Goal: Navigation & Orientation: Find specific page/section

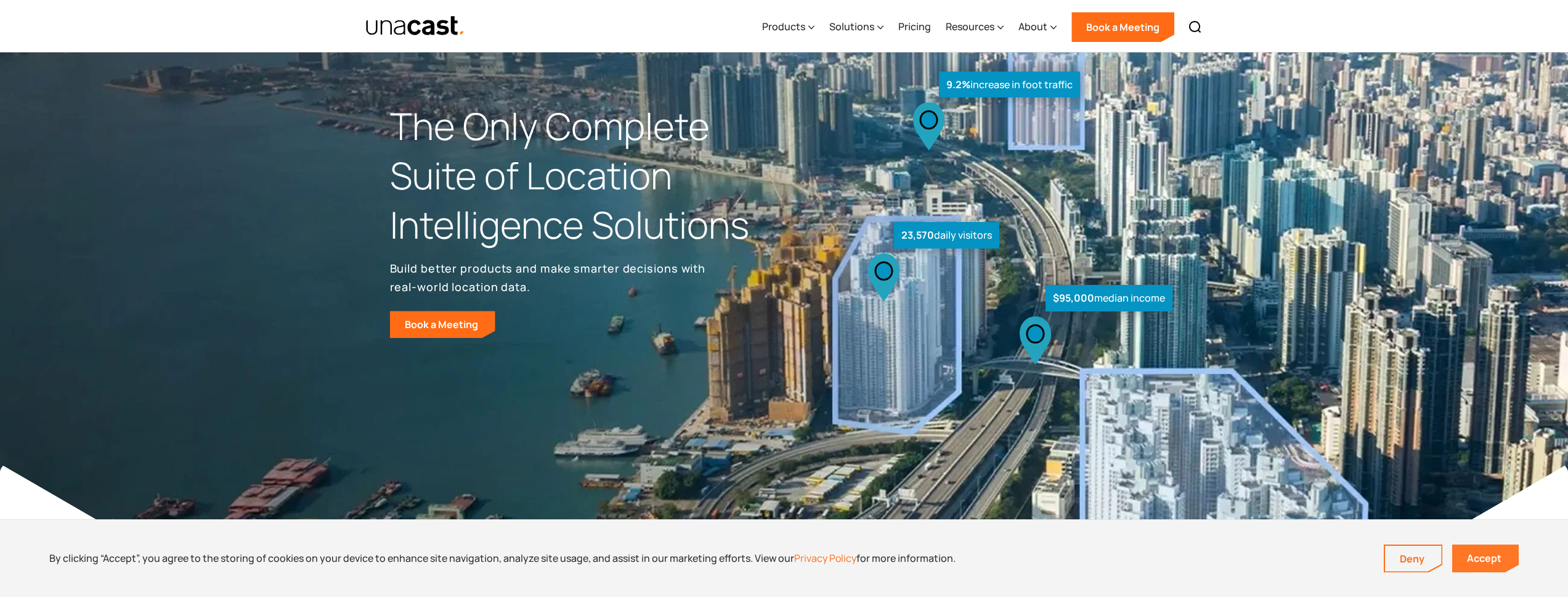
click at [1505, 556] on link "Accept" at bounding box center [1485, 558] width 66 height 28
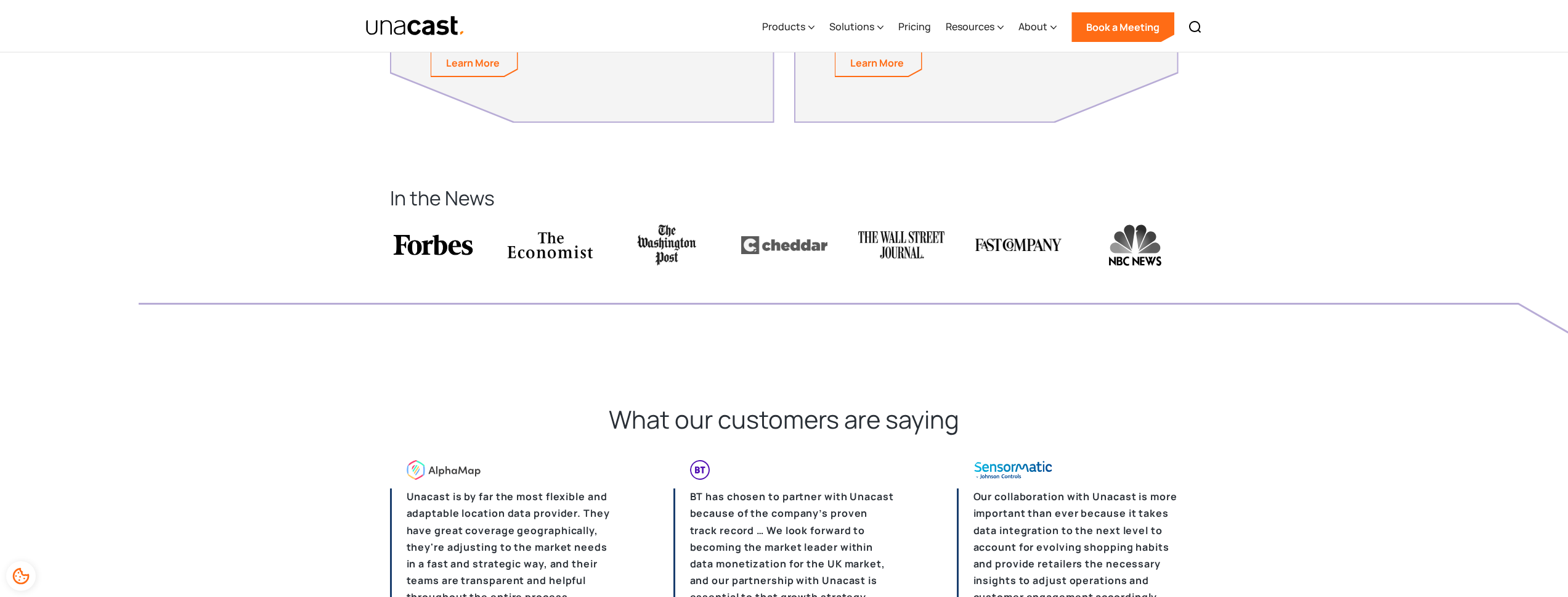
scroll to position [3790, 0]
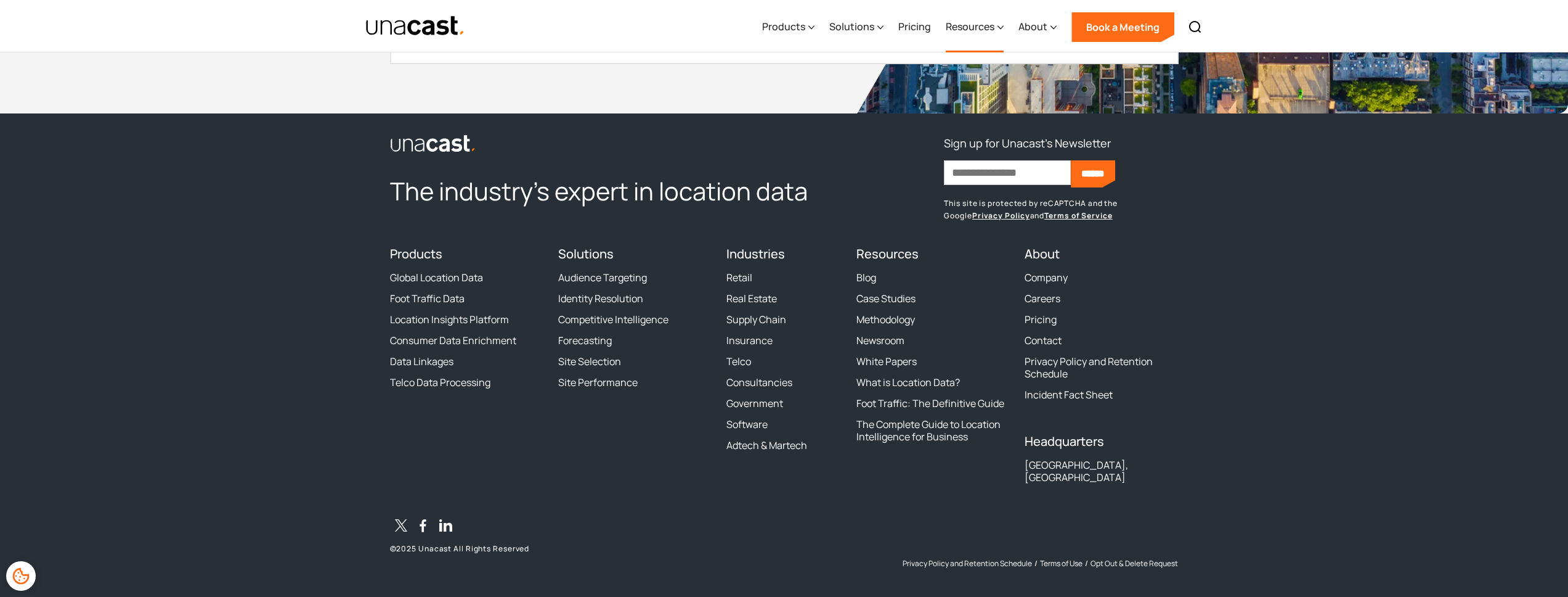
click at [989, 23] on div "Resources" at bounding box center [970, 27] width 49 height 15
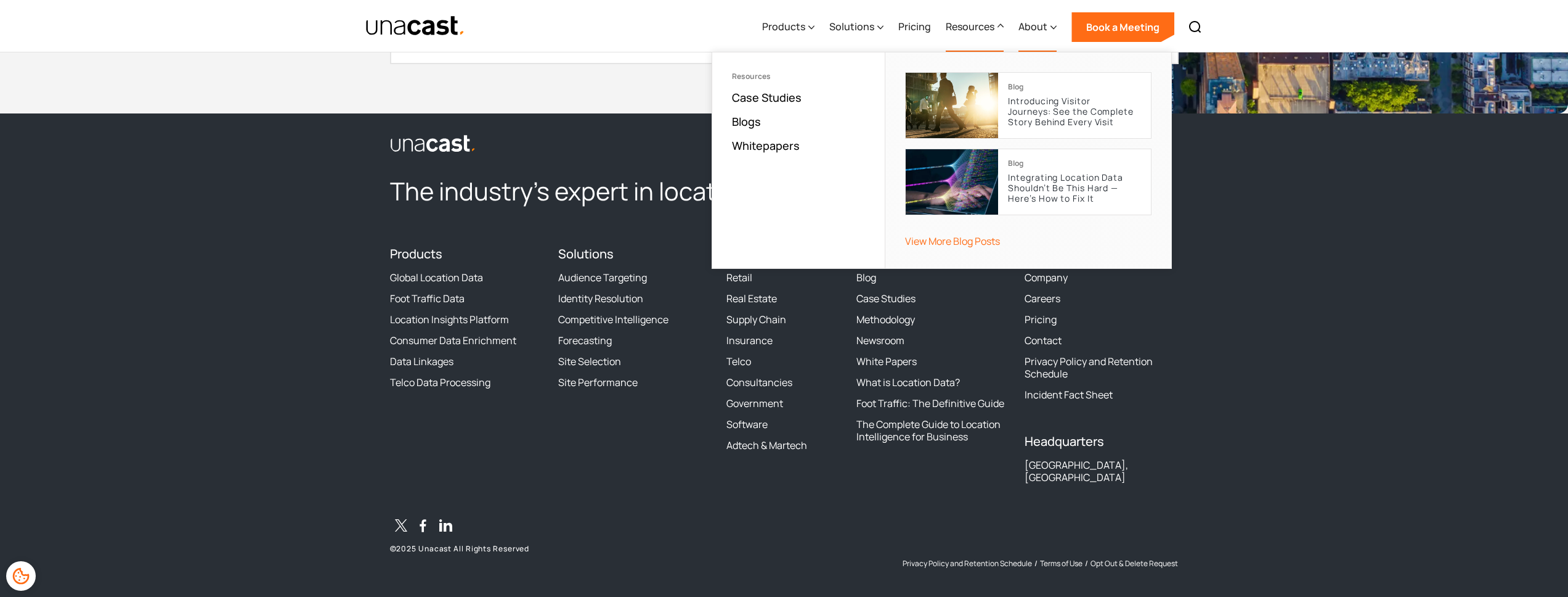
click at [1025, 30] on div "About" at bounding box center [1033, 27] width 29 height 15
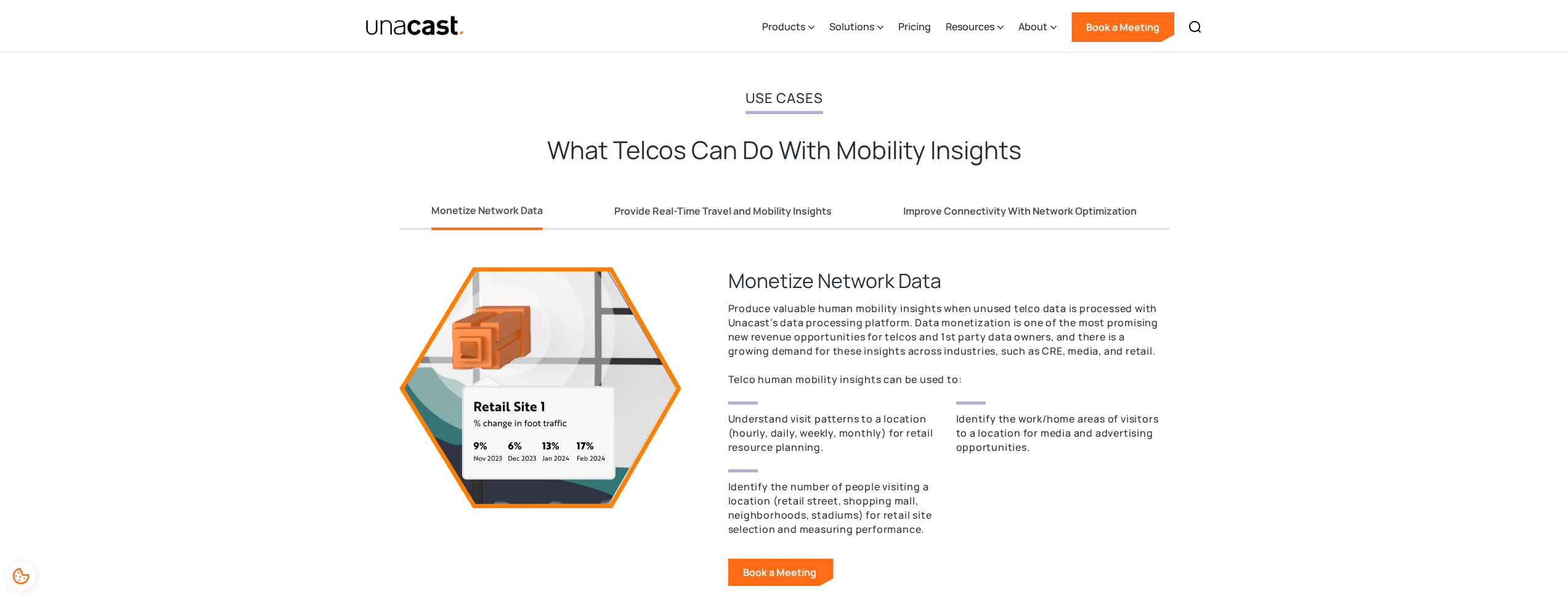
scroll to position [966, 0]
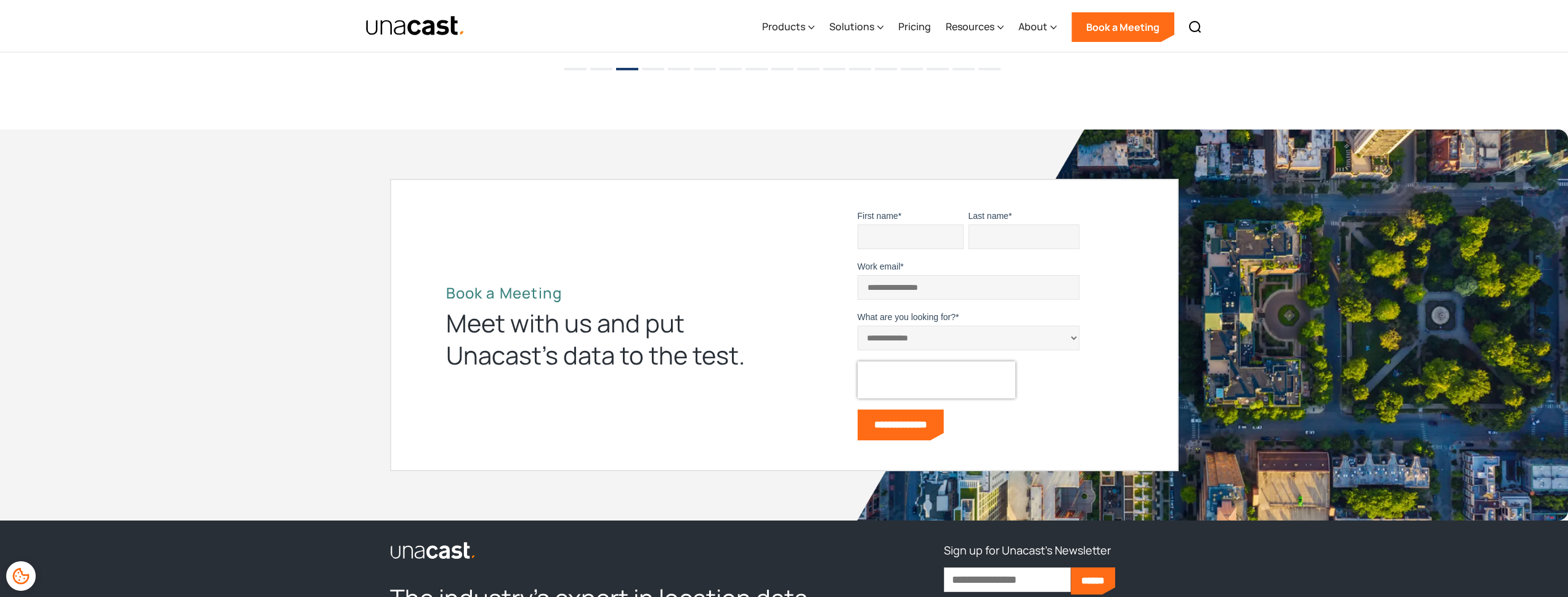
scroll to position [3790, 0]
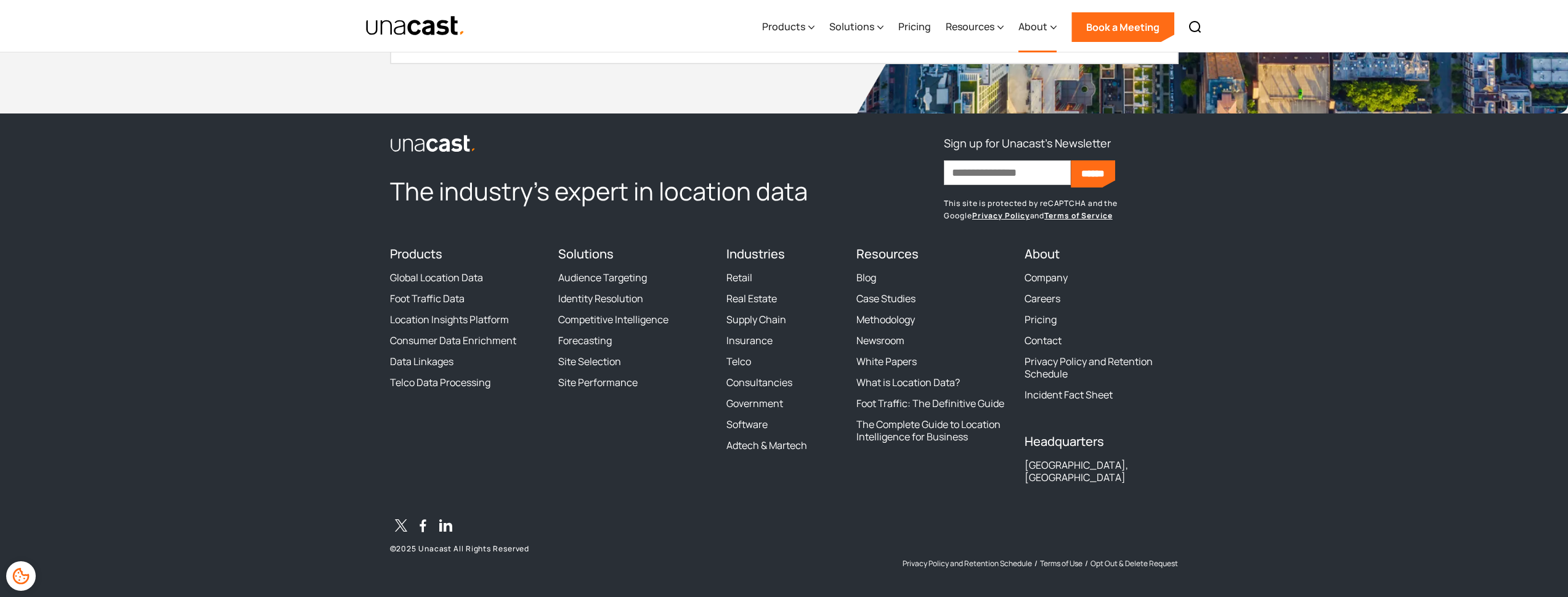
click at [1033, 28] on div "About" at bounding box center [1033, 27] width 29 height 15
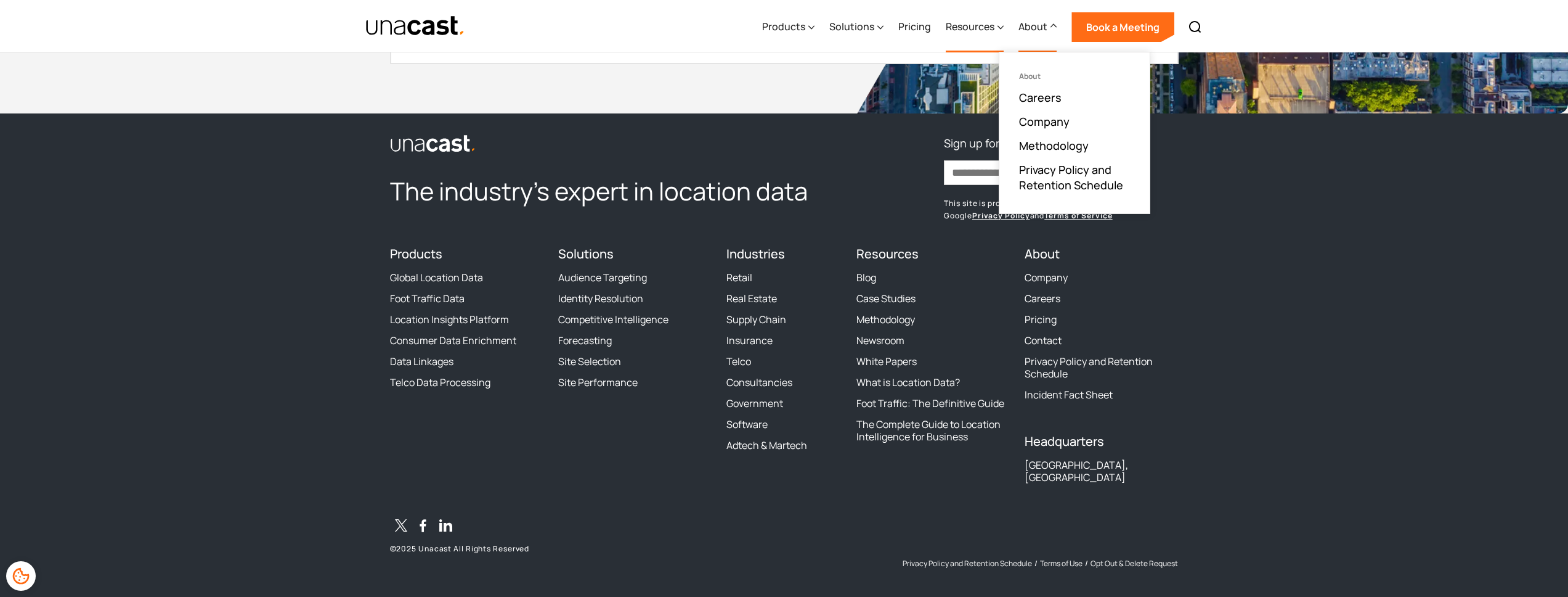
click at [984, 32] on div "Resources" at bounding box center [970, 27] width 49 height 15
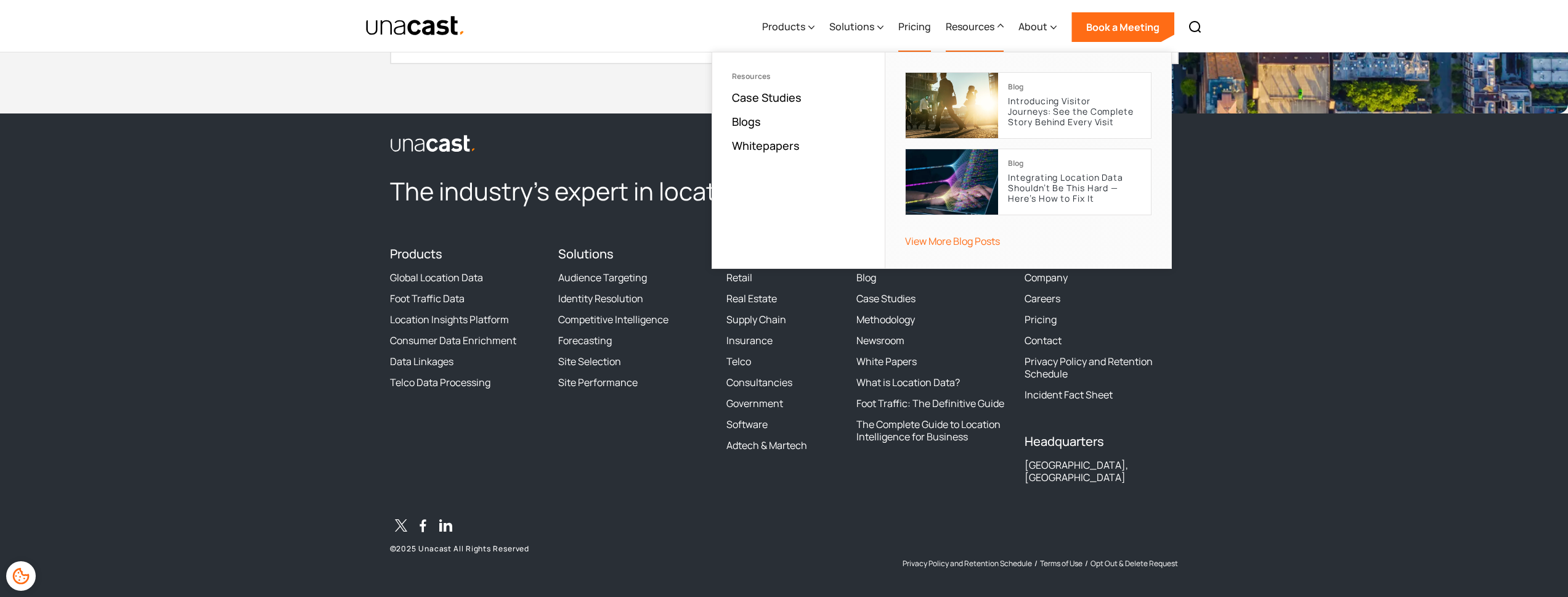
click at [925, 24] on link "Pricing" at bounding box center [915, 27] width 32 height 50
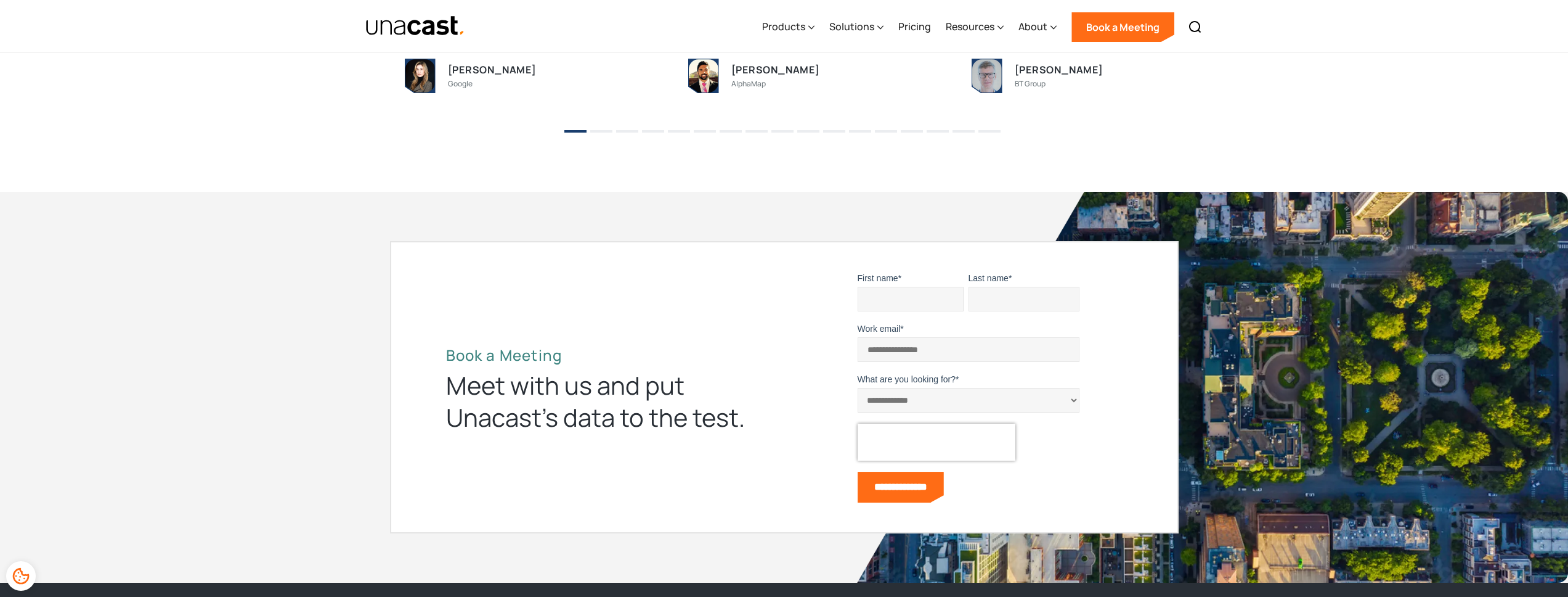
scroll to position [3790, 0]
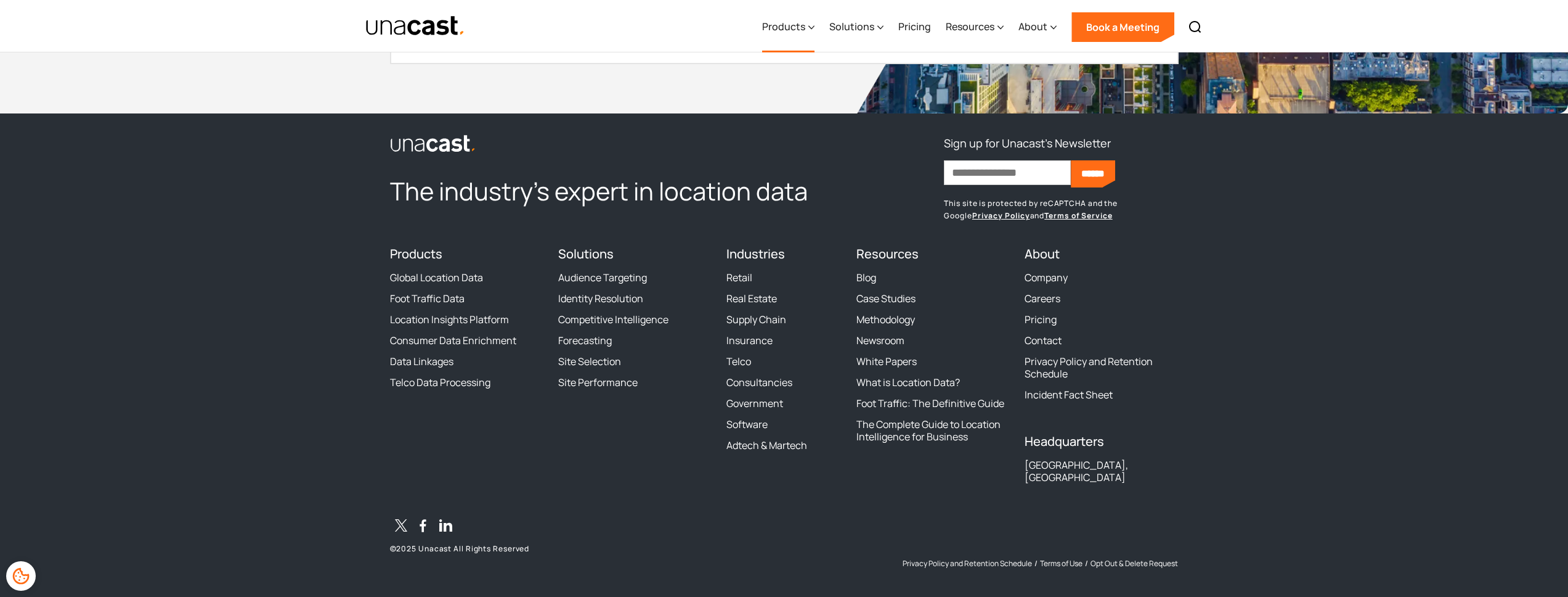
click at [813, 30] on icon at bounding box center [812, 28] width 6 height 13
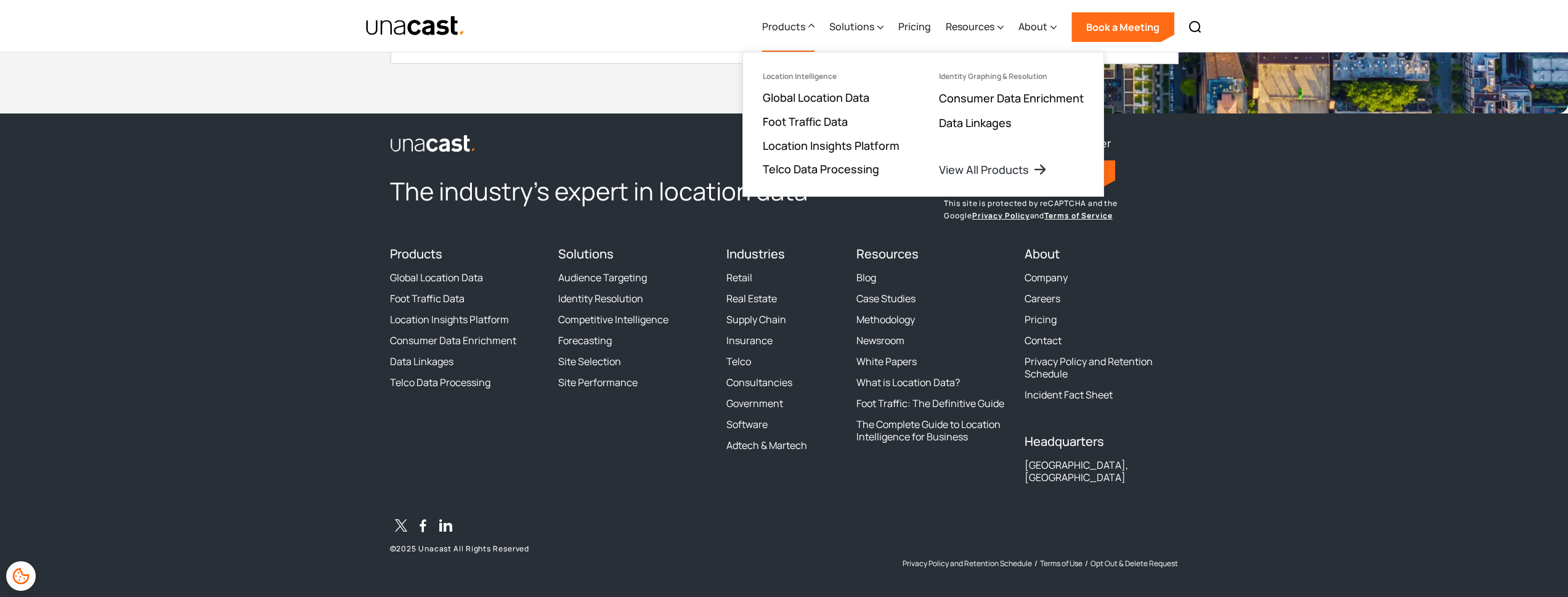
click at [813, 30] on icon at bounding box center [812, 26] width 6 height 13
